Goal: Check status

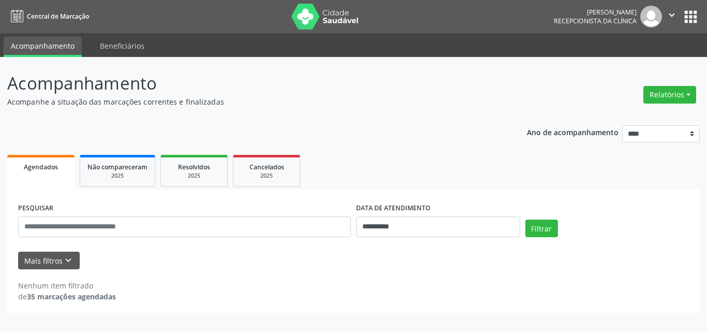
click at [445, 105] on p "Acompanhe a situação das marcações correntes e finalizadas" at bounding box center [249, 101] width 485 height 11
drag, startPoint x: 445, startPoint y: 105, endPoint x: 372, endPoint y: 130, distance: 76.6
